Goal: Task Accomplishment & Management: Use online tool/utility

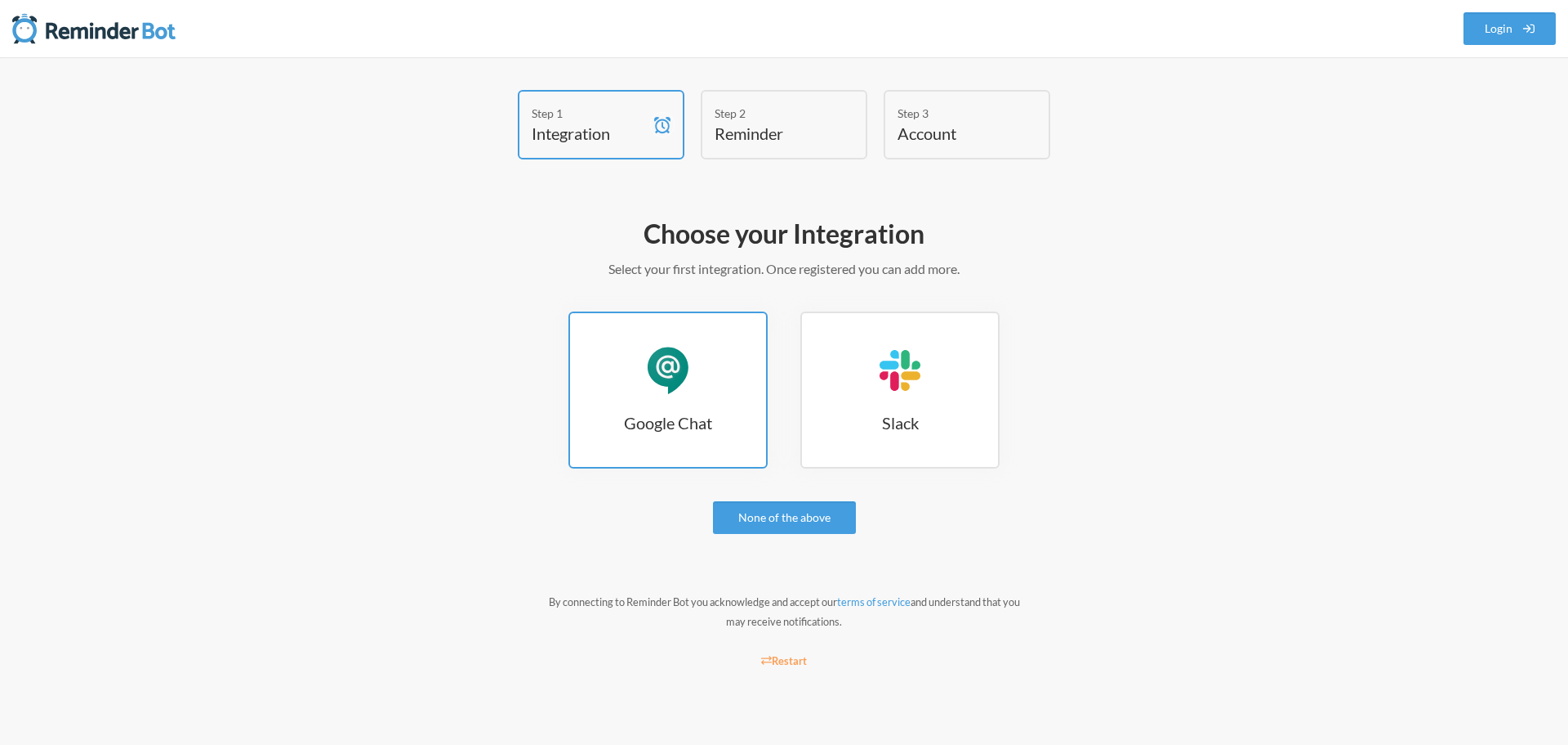
click at [680, 375] on div "Google Chat" at bounding box center [667, 369] width 49 height 49
click at [757, 516] on link "None of the above" at bounding box center [784, 517] width 143 height 33
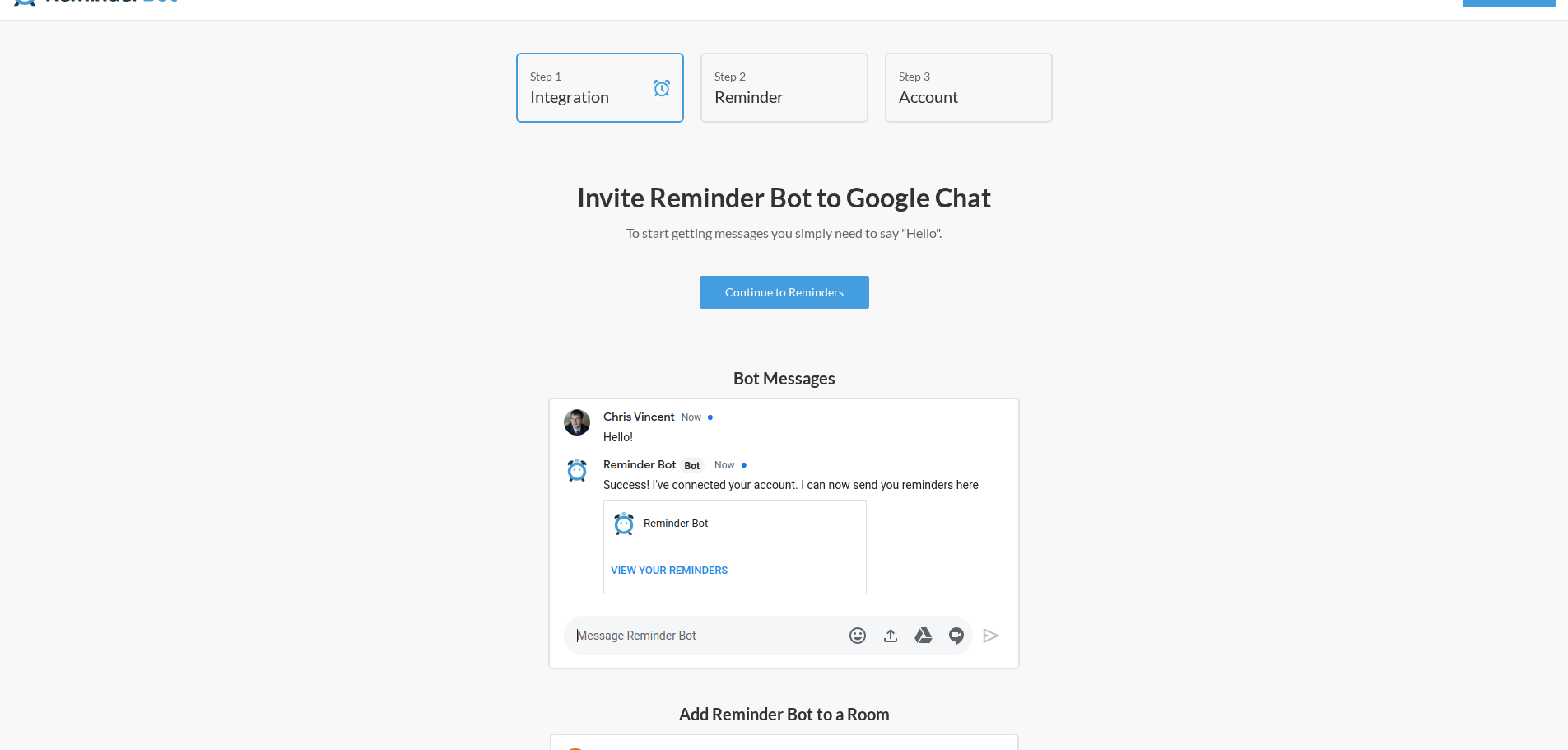
scroll to position [4, 0]
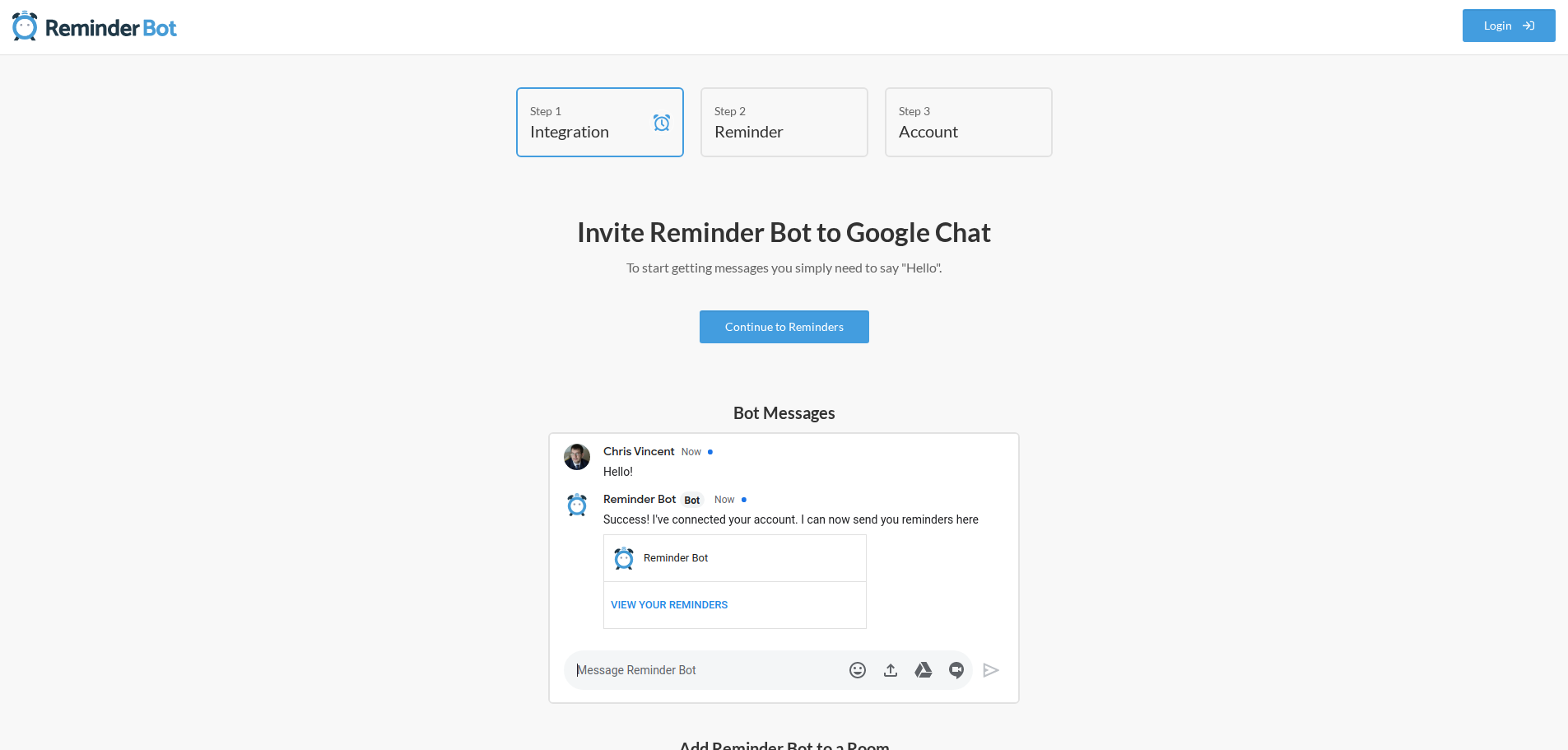
click at [761, 122] on h4 "Reminder" at bounding box center [771, 131] width 115 height 23
click at [742, 332] on link "Continue to Reminders" at bounding box center [784, 326] width 170 height 33
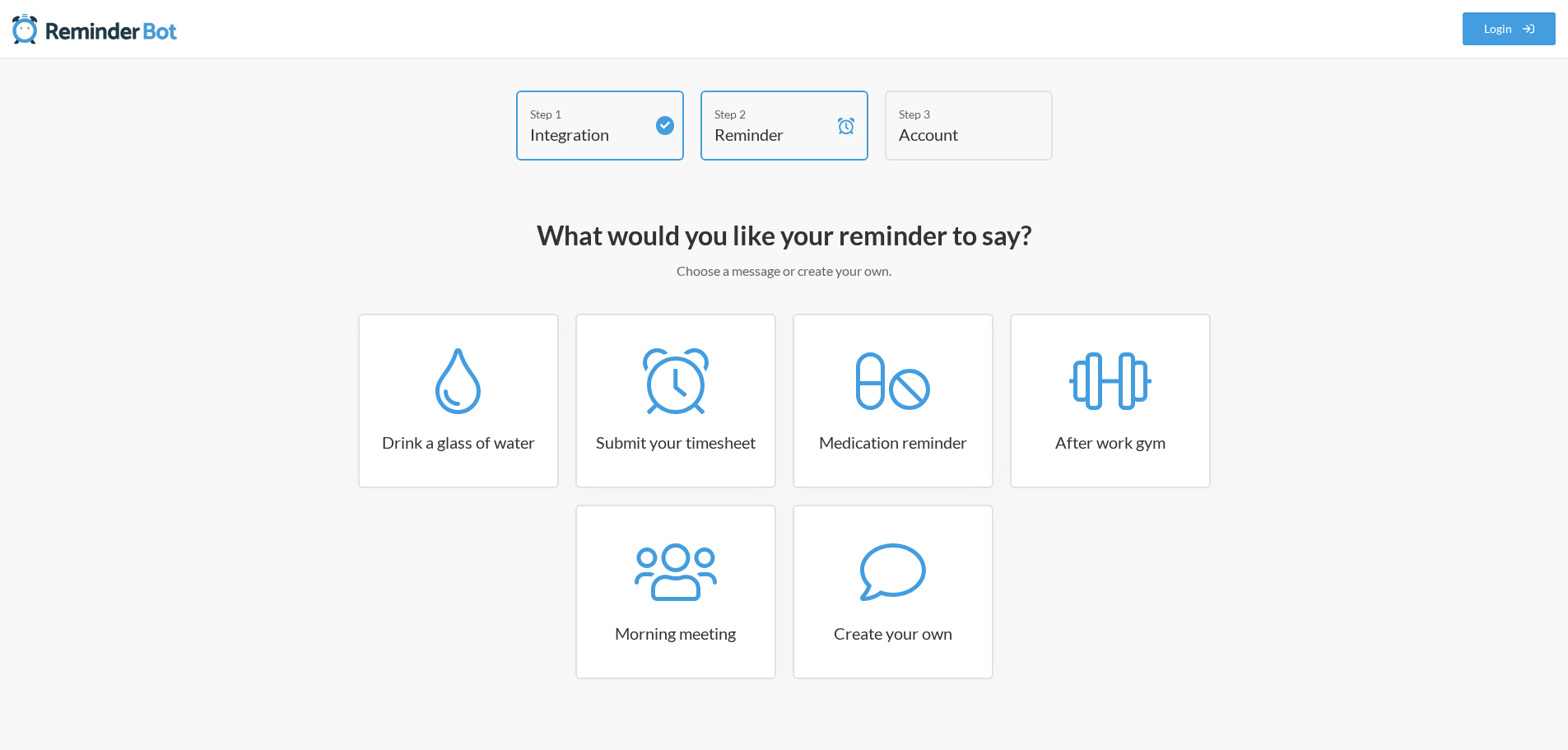
click at [582, 130] on h4 "Integration" at bounding box center [587, 134] width 115 height 23
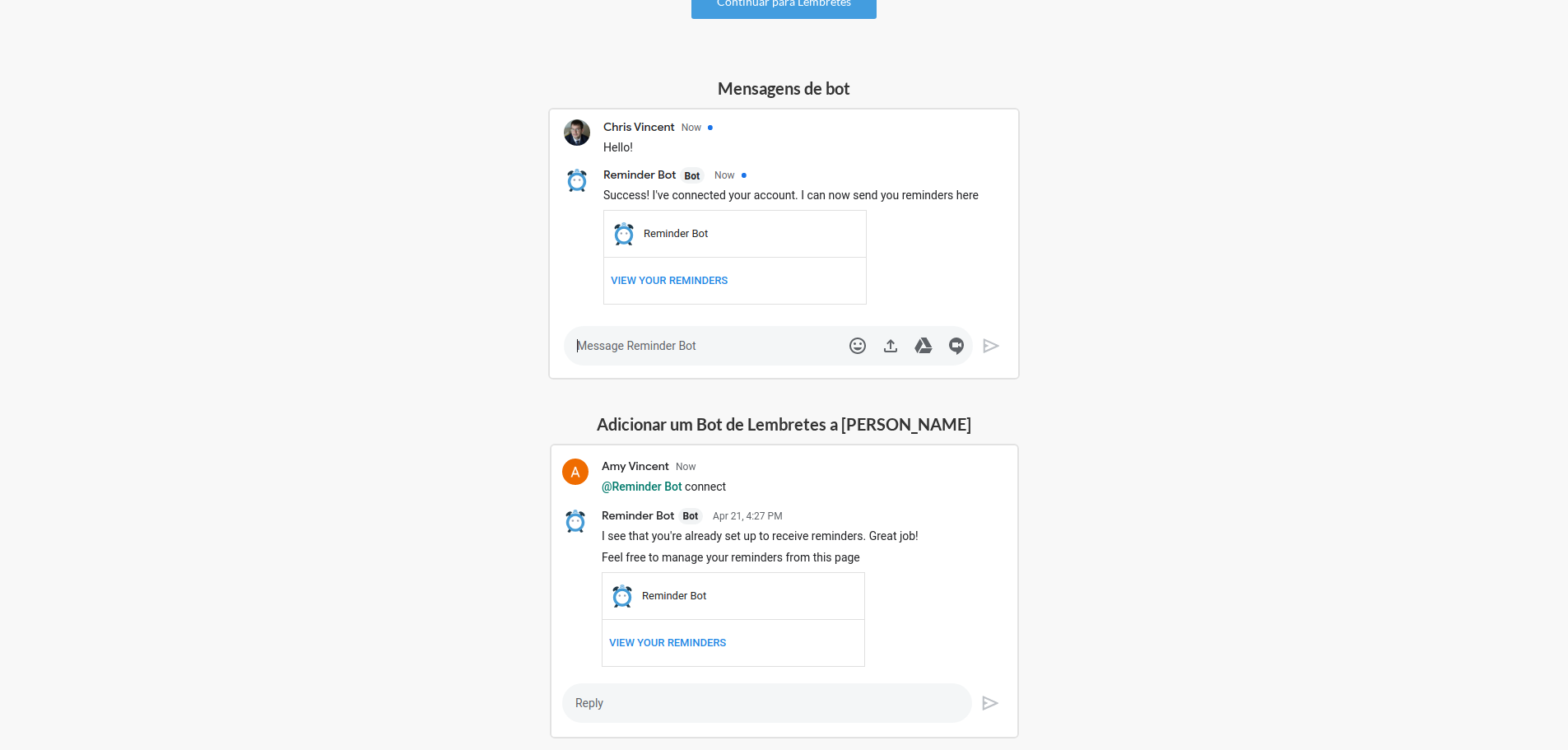
scroll to position [411, 0]
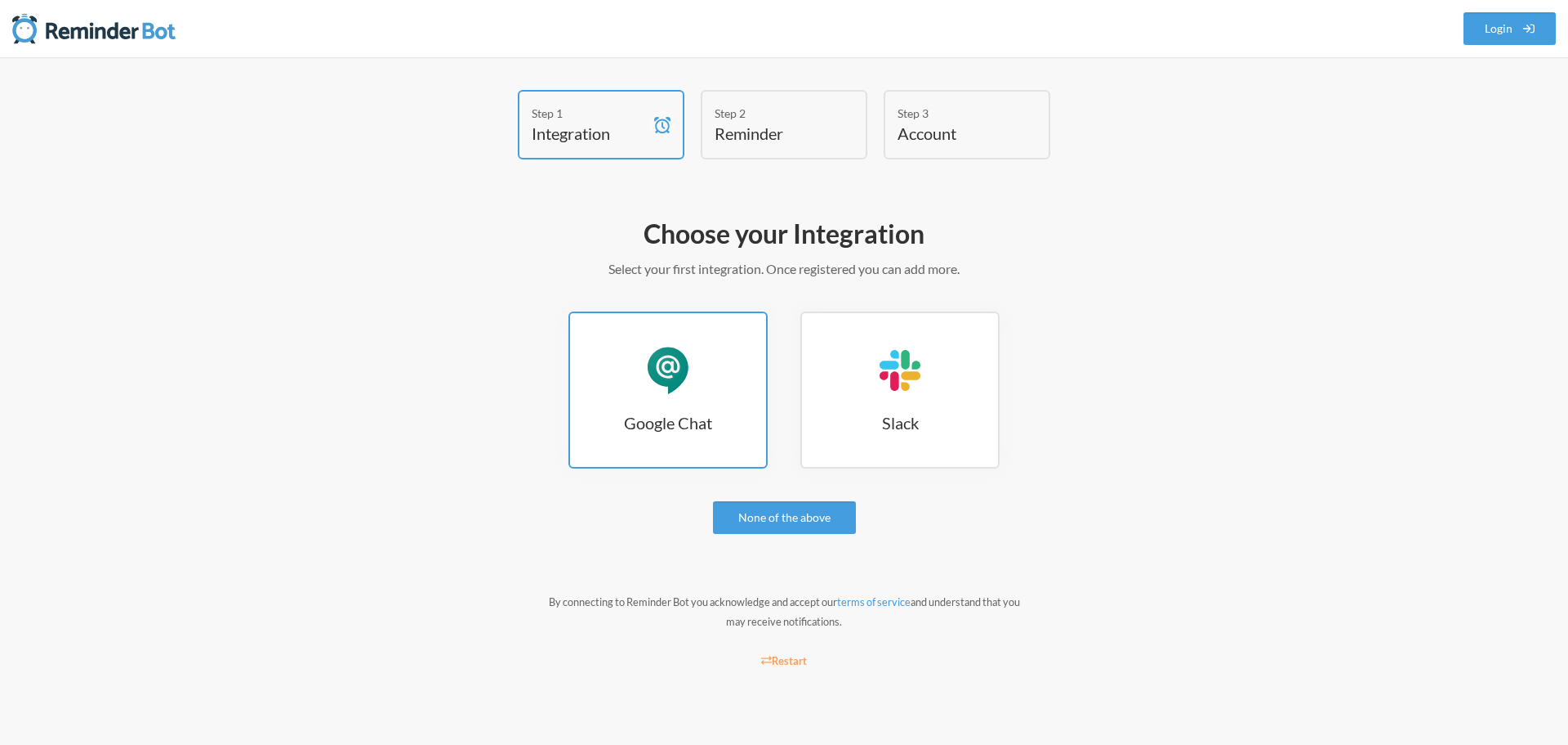
click at [657, 363] on div "Google Chat" at bounding box center [667, 369] width 49 height 49
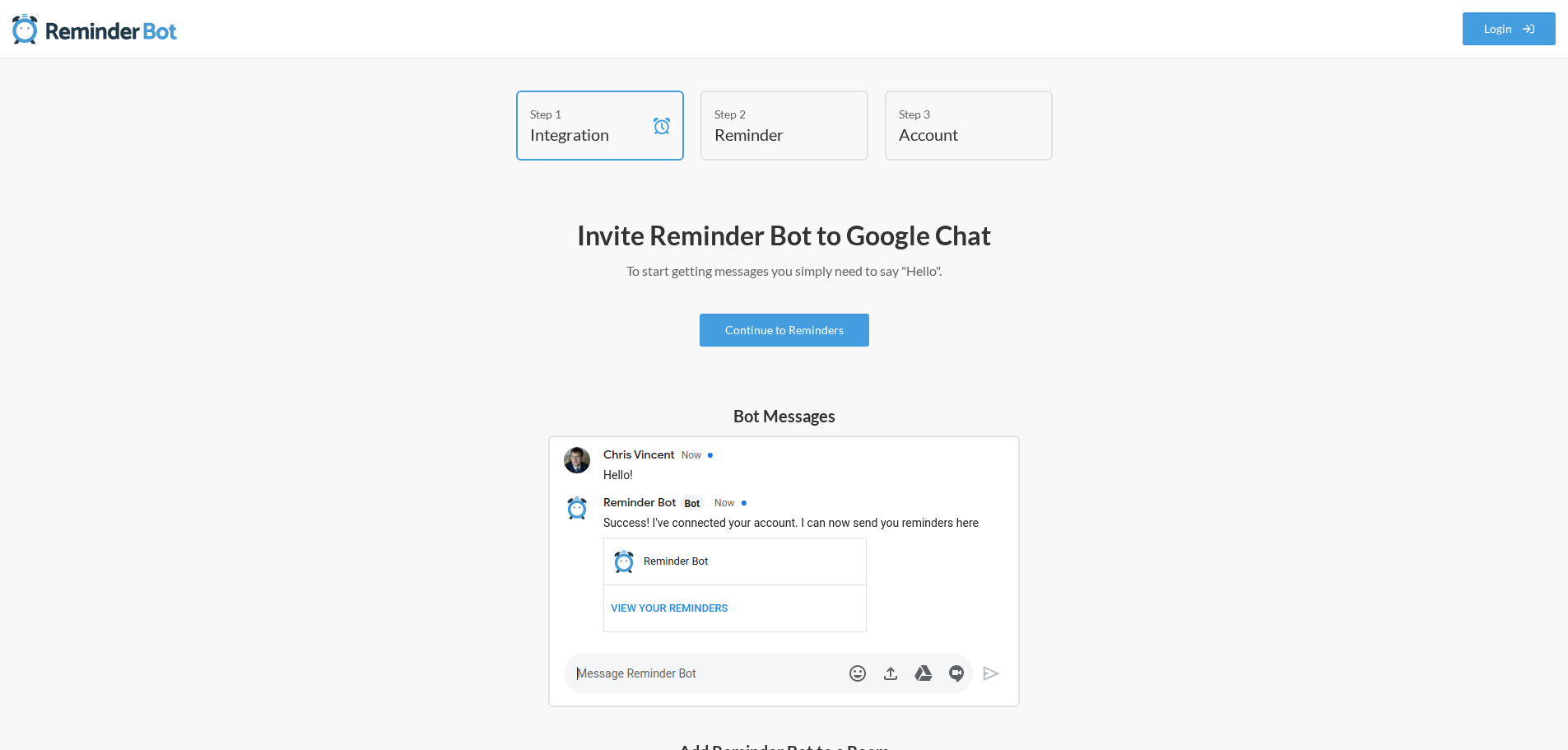
click at [669, 608] on img at bounding box center [783, 571] width 471 height 272
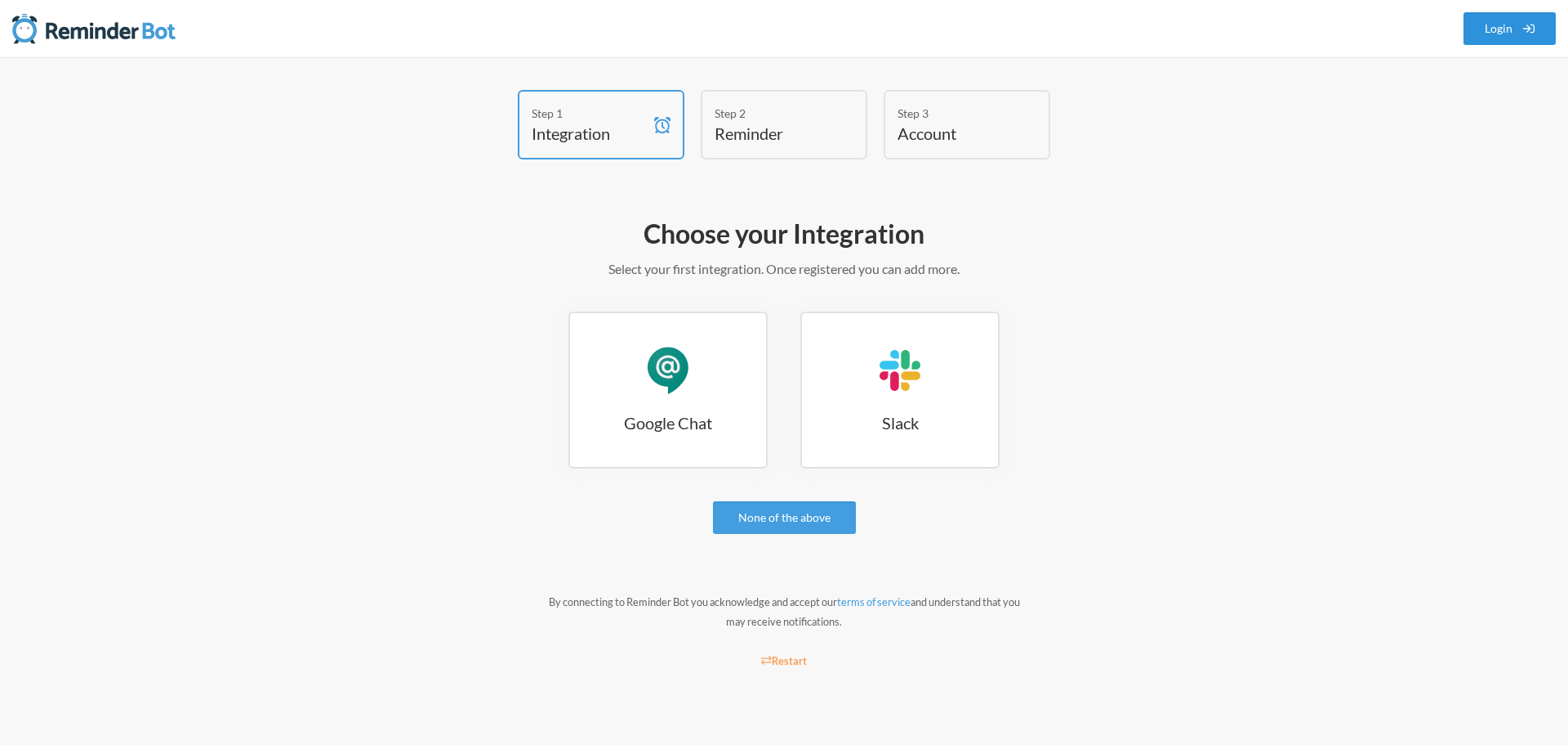
click at [1502, 27] on link "Login" at bounding box center [1510, 28] width 93 height 33
click at [641, 378] on link "Google Chat Google Chat" at bounding box center [668, 390] width 200 height 157
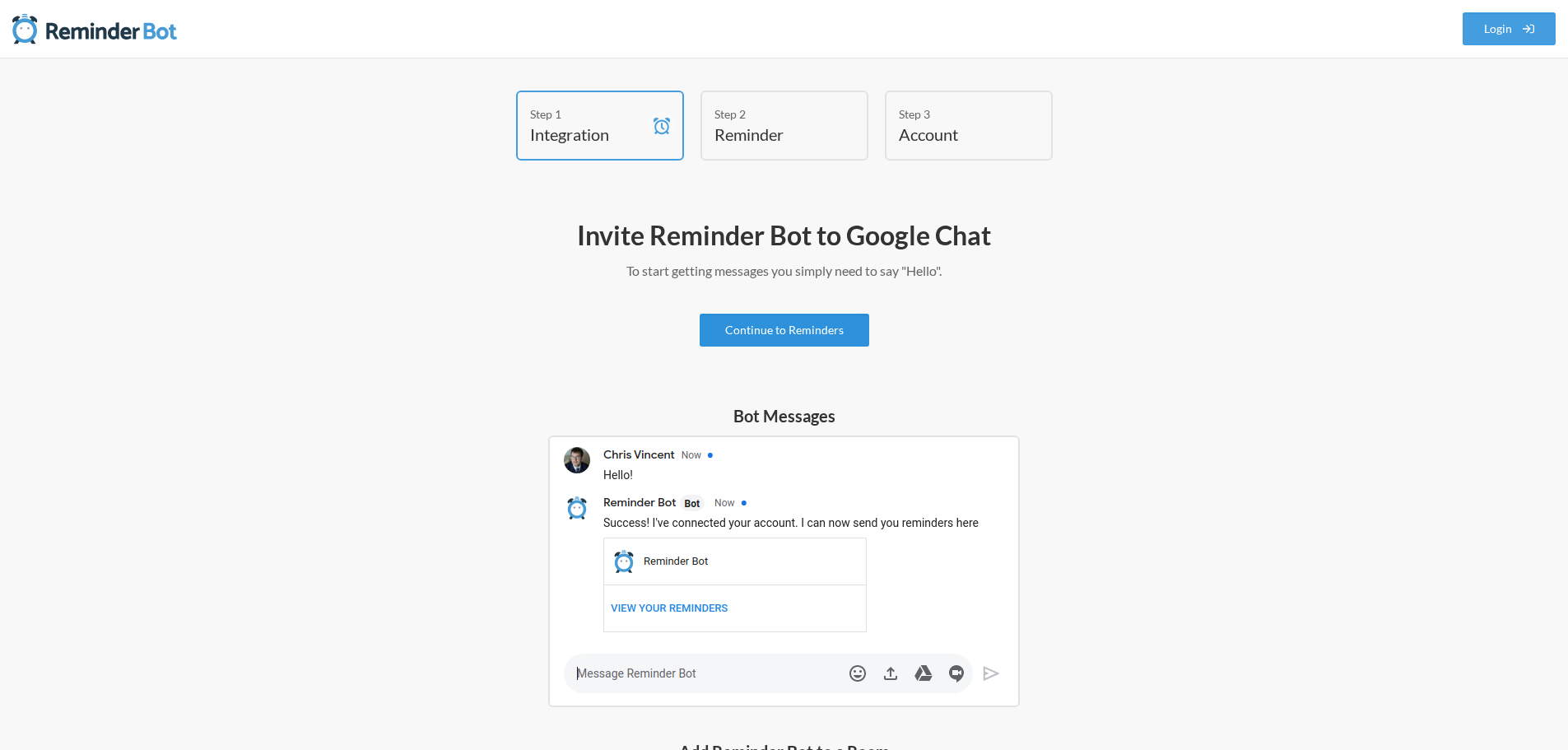
click at [804, 328] on link "Continue to Reminders" at bounding box center [784, 330] width 170 height 33
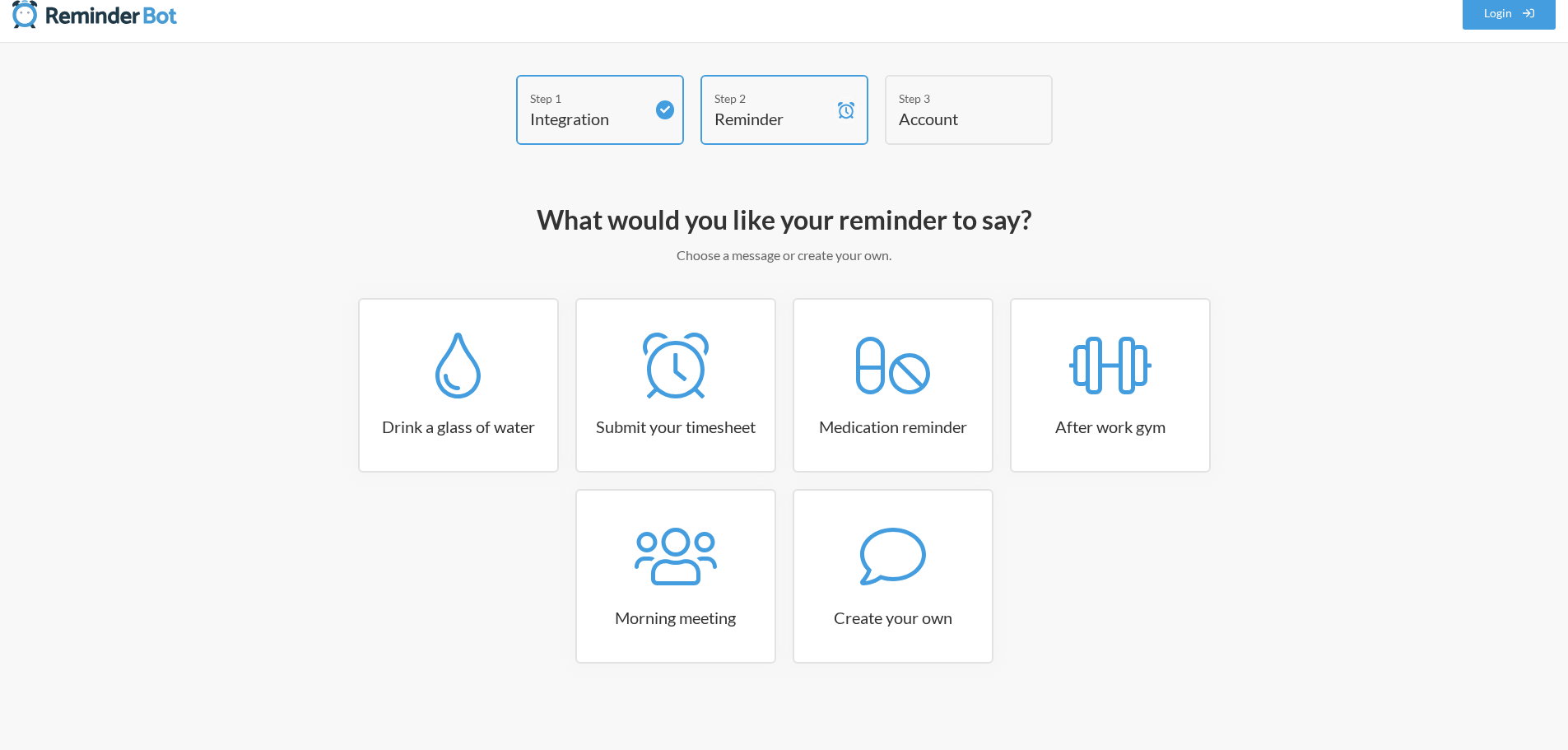
scroll to position [20, 0]
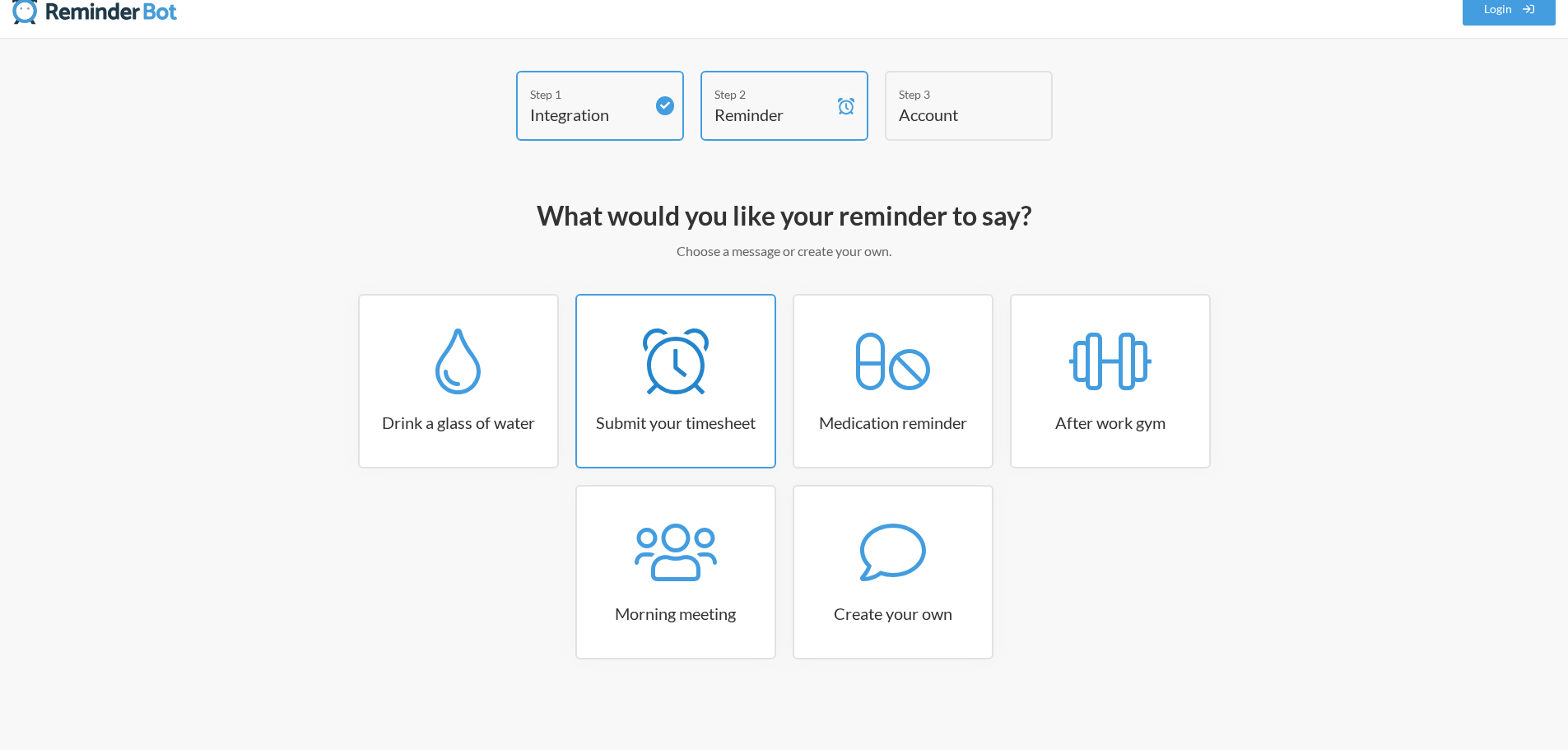
click at [693, 367] on icon at bounding box center [676, 361] width 66 height 66
select select "15:30:00"
select select "true"
select select "16:30:00"
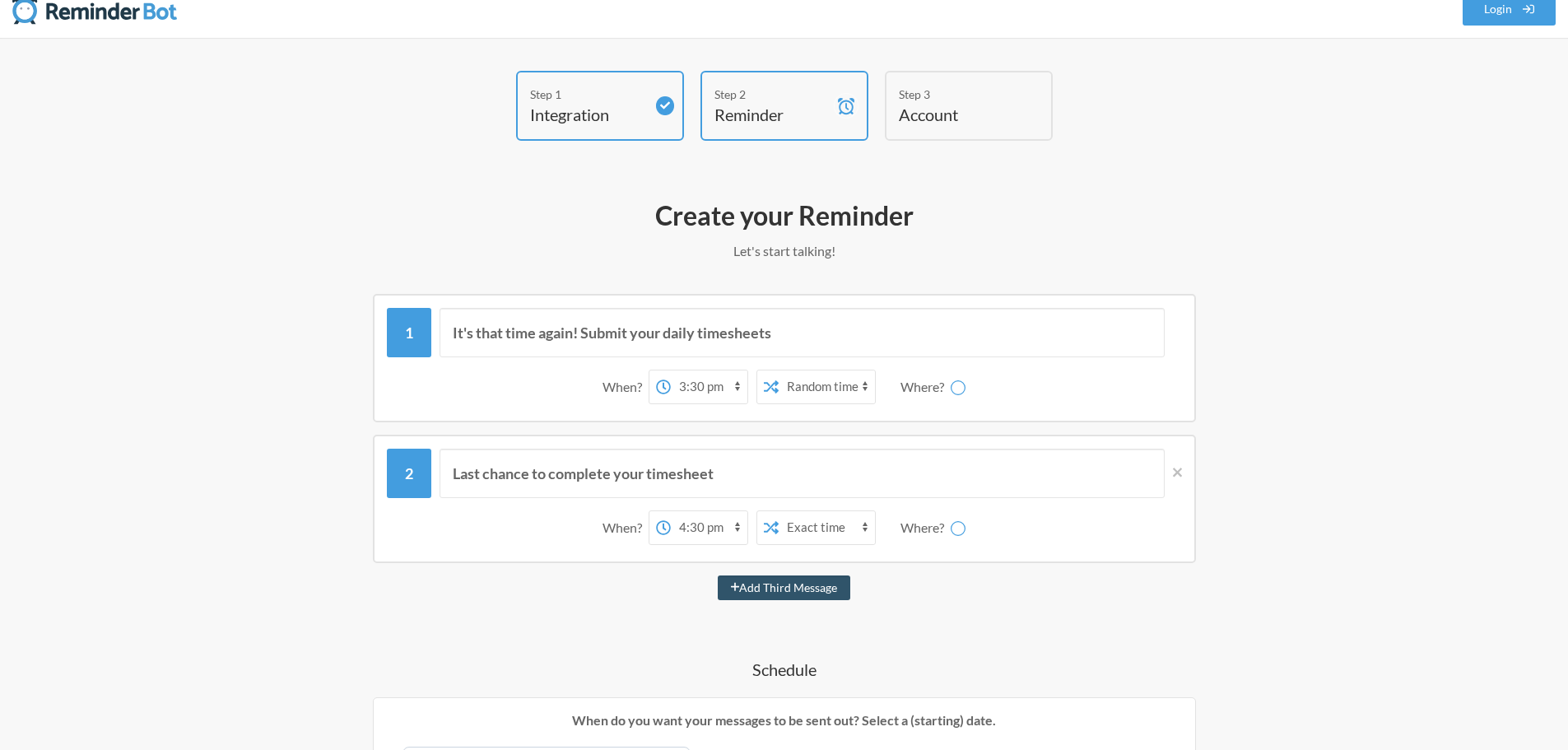
select select "spaces/AAAAvwbhAjI"
click at [806, 586] on button "Add Third Message" at bounding box center [784, 587] width 133 height 25
select select "17:30:00"
select select "spaces/AAAAvwbhAjI"
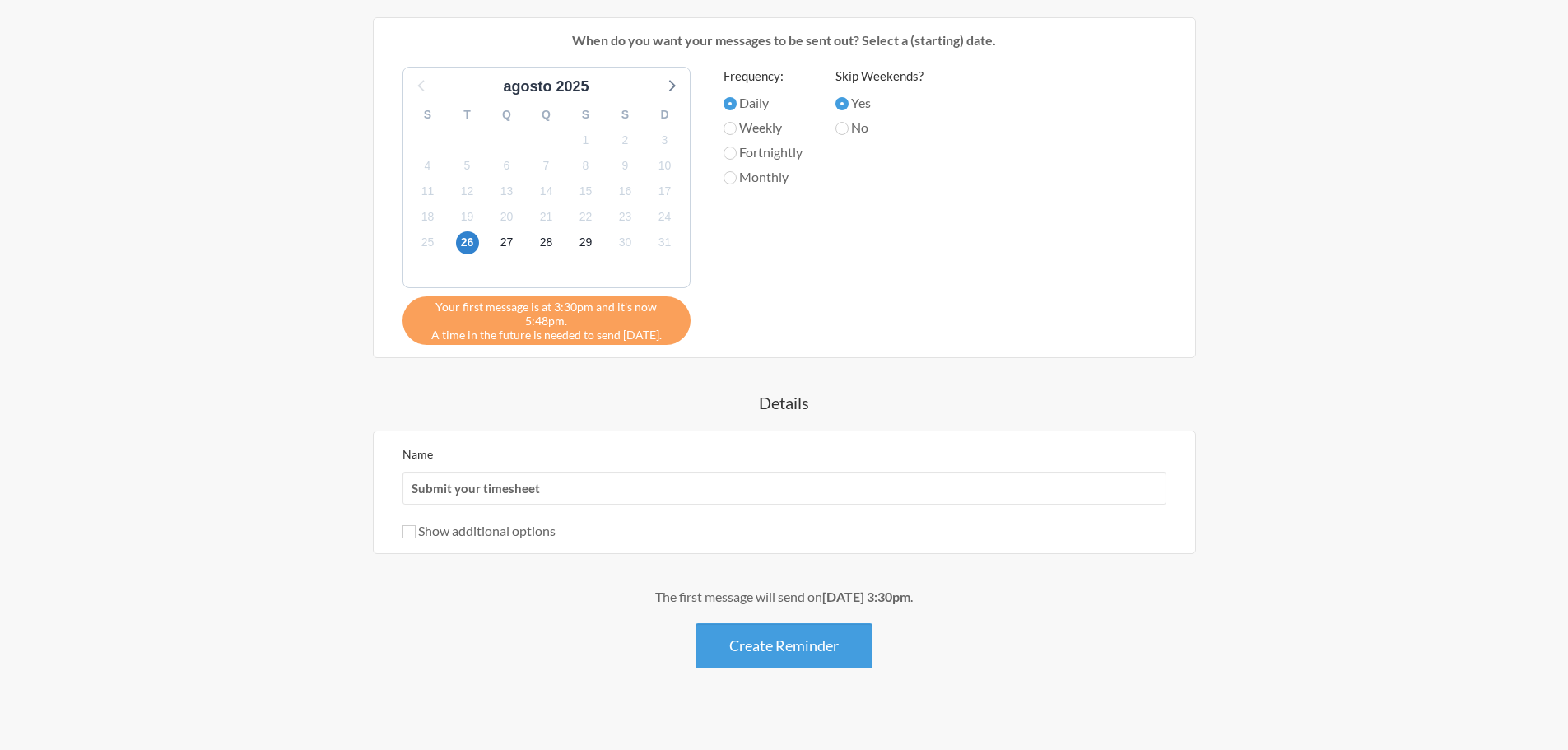
scroll to position [844, 0]
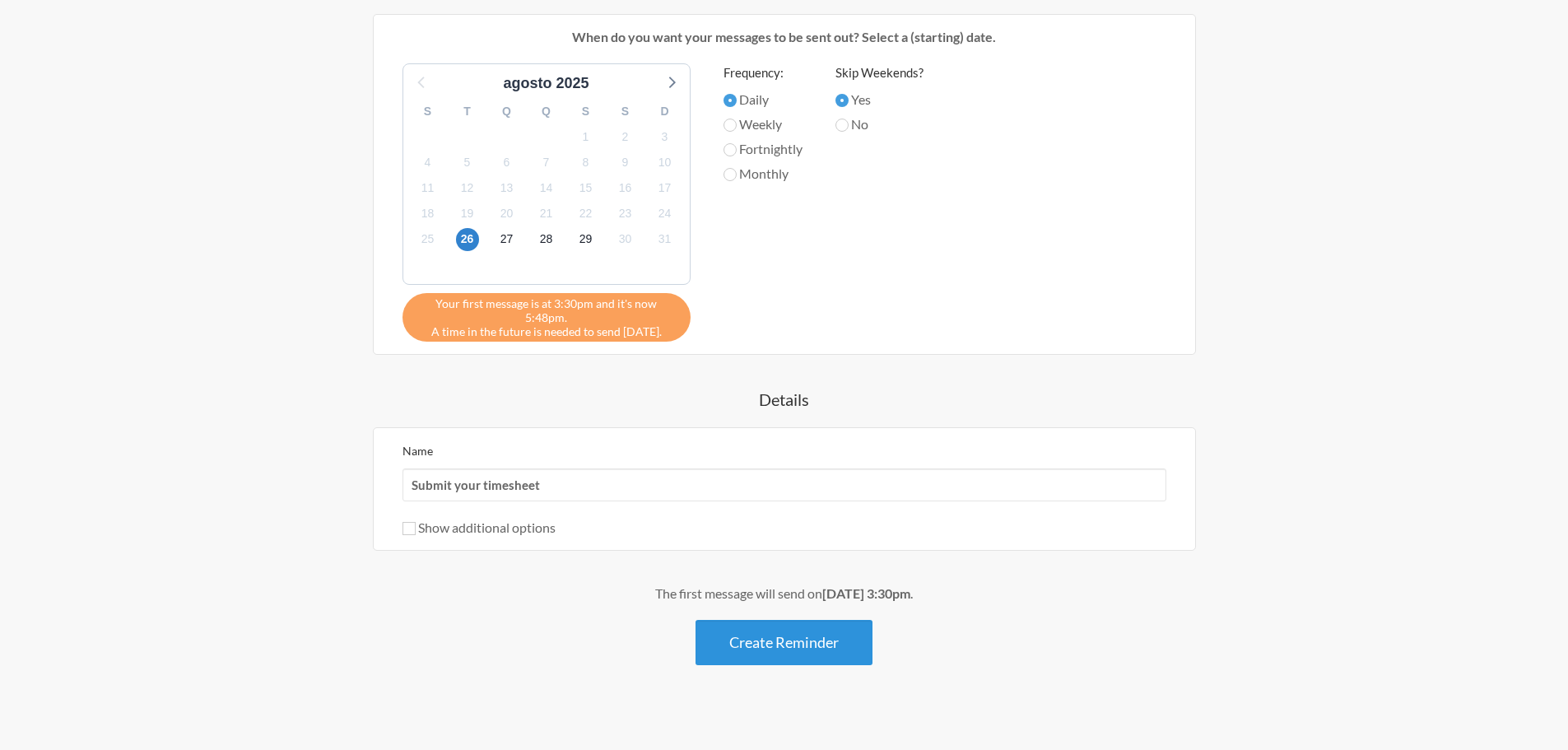
click at [771, 635] on button "Create Reminder" at bounding box center [784, 642] width 177 height 46
click at [777, 626] on button "Create Reminder" at bounding box center [784, 642] width 177 height 46
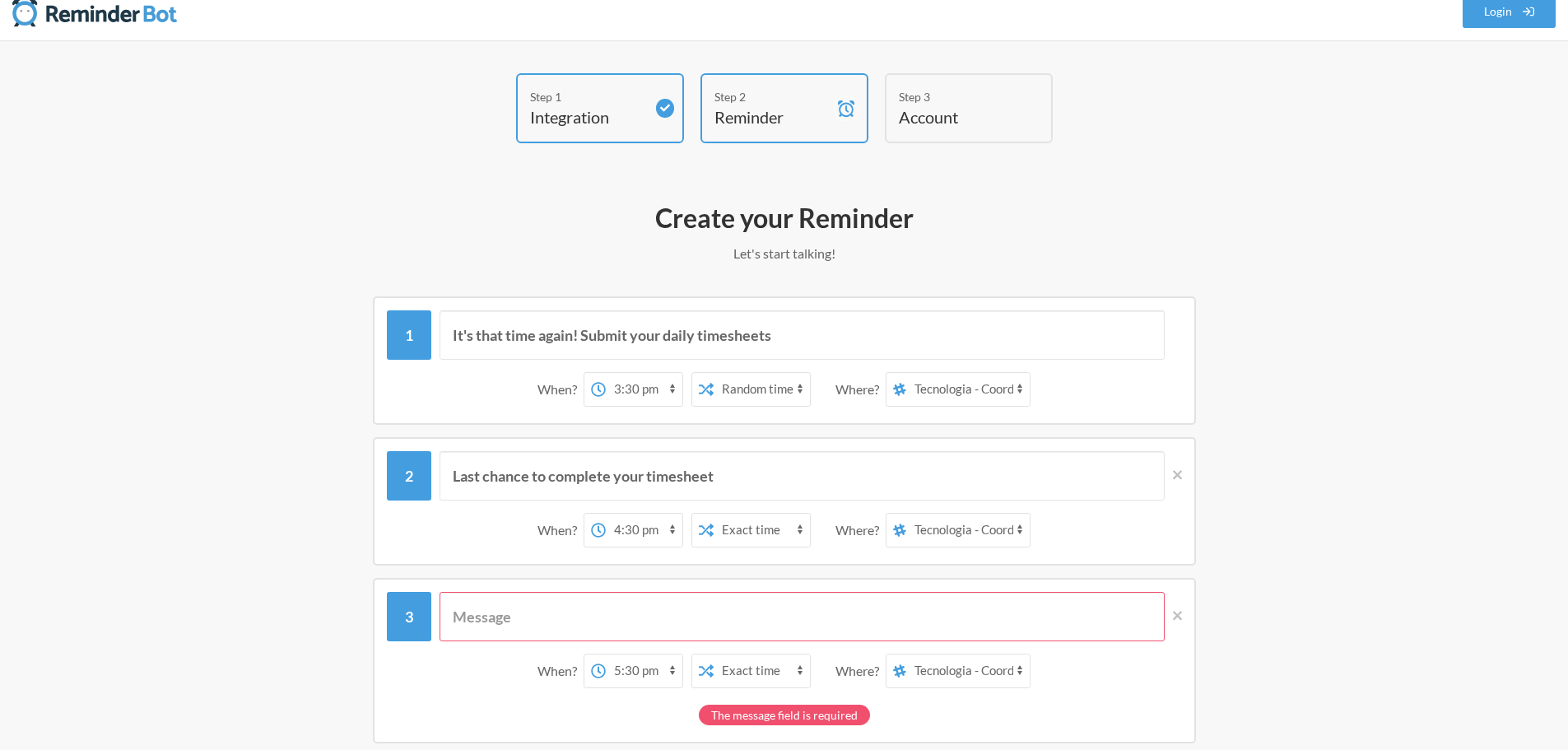
scroll to position [0, 0]
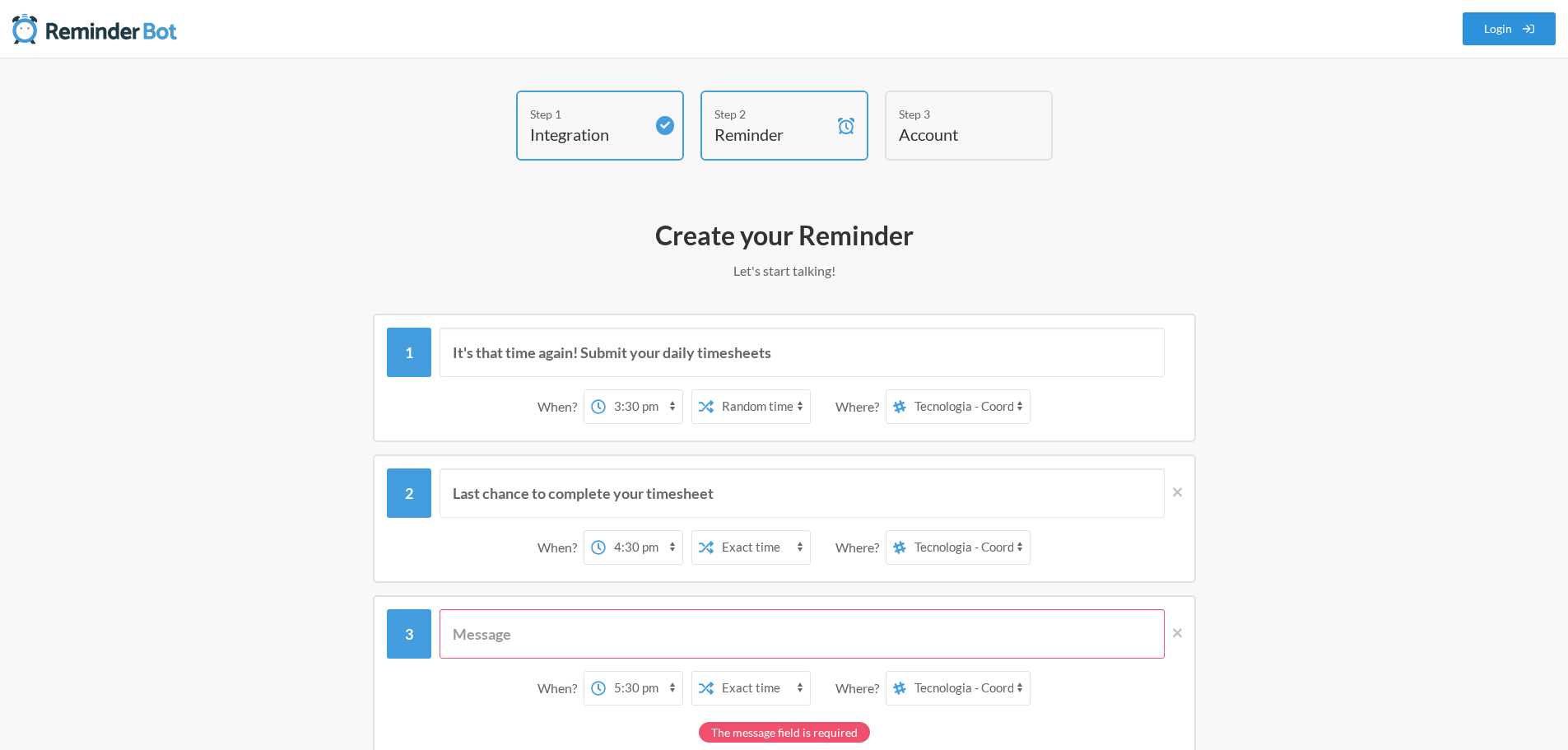
click at [1502, 27] on link "Login" at bounding box center [1509, 29] width 94 height 33
